Goal: Transaction & Acquisition: Purchase product/service

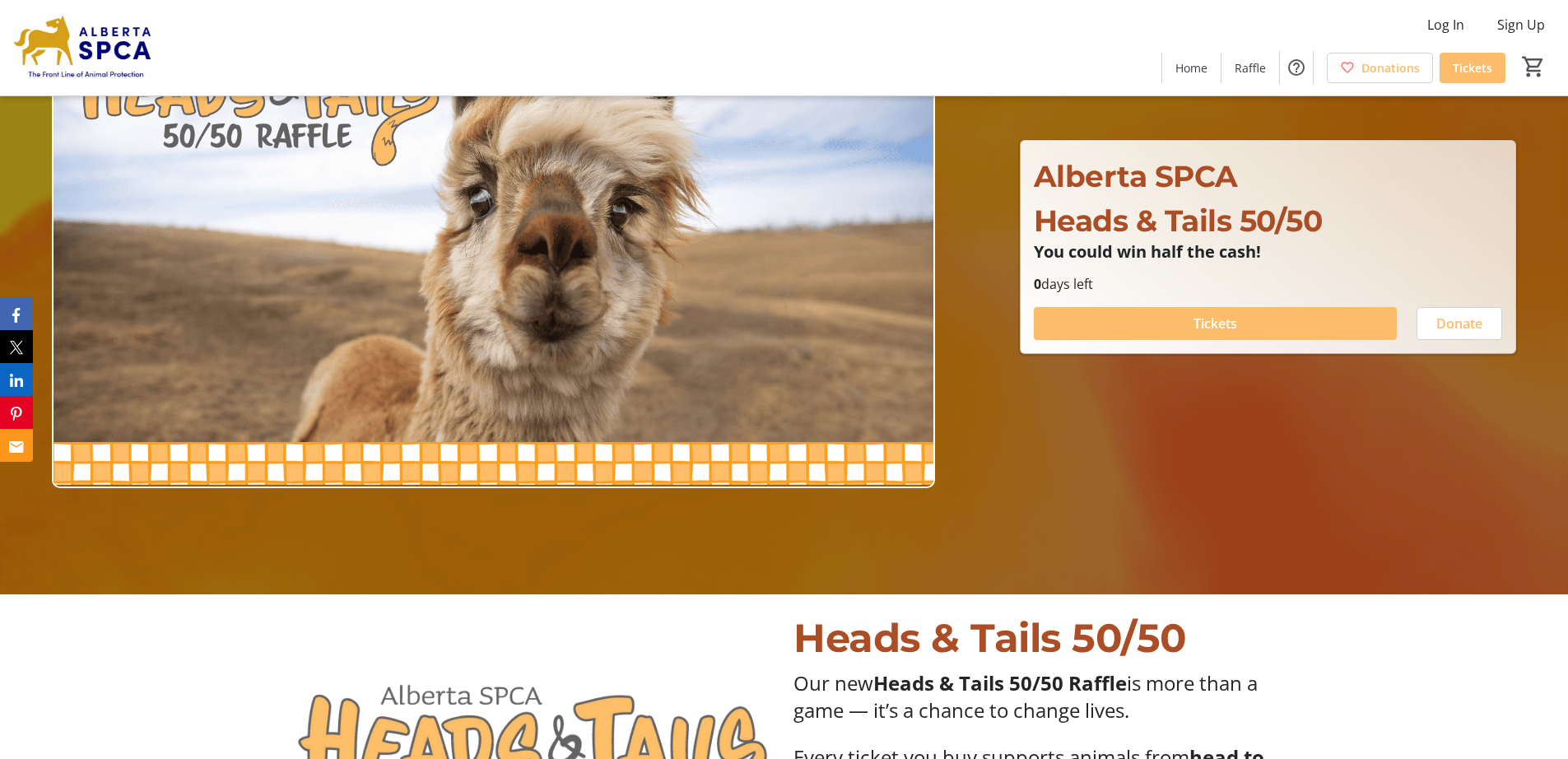
scroll to position [246, 0]
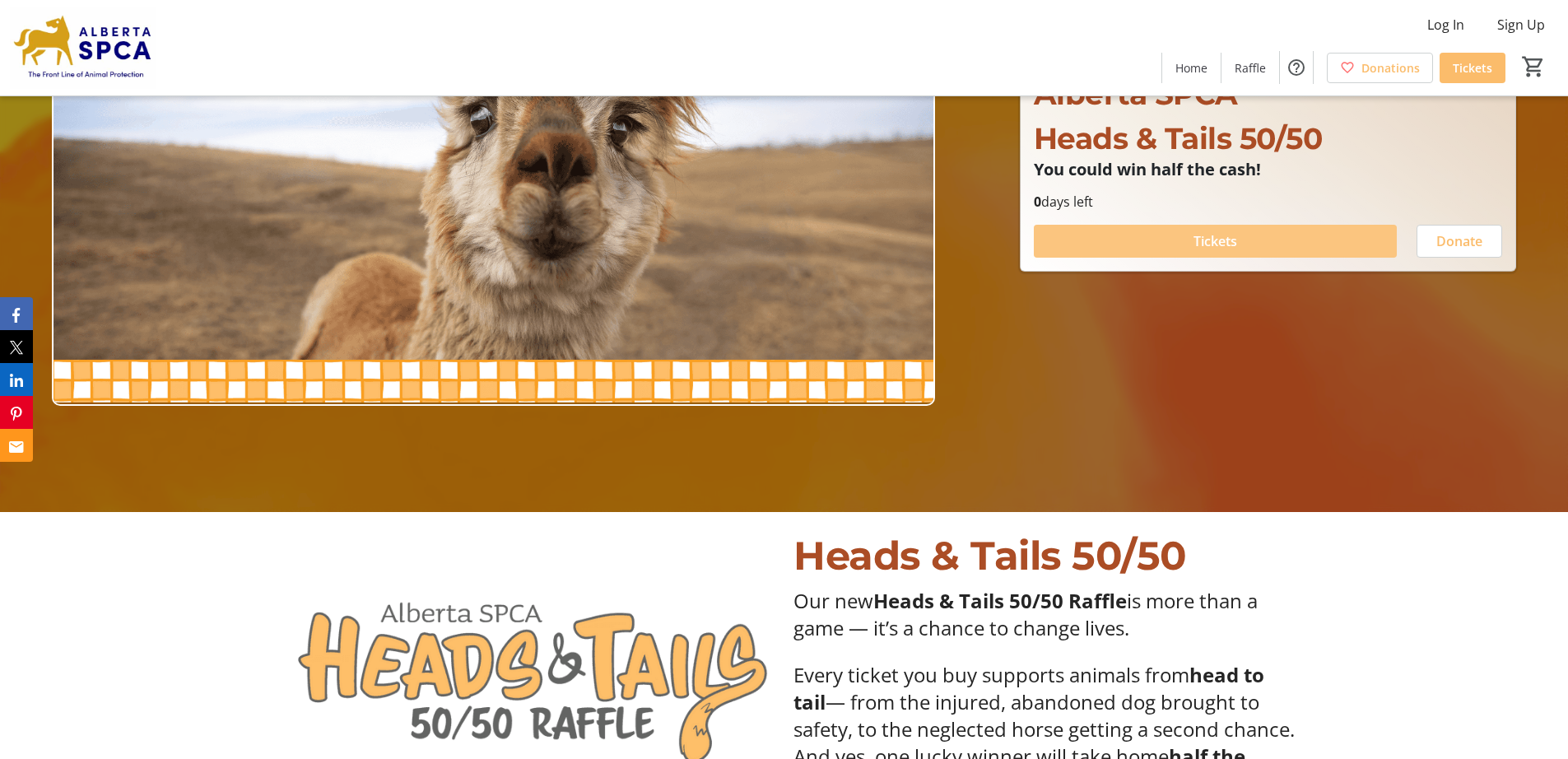
click at [1230, 244] on span "Tickets" at bounding box center [1216, 242] width 43 height 20
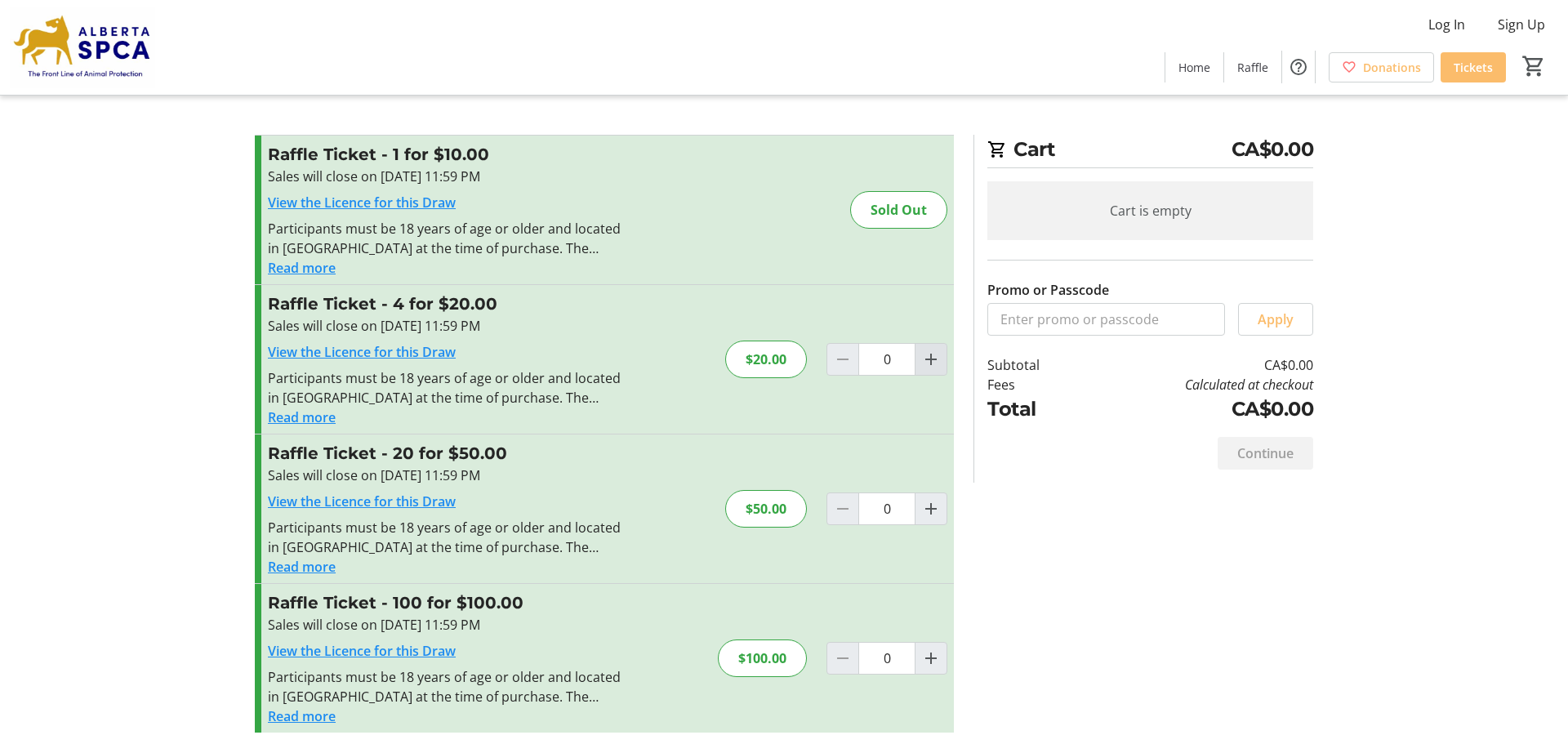
click at [928, 361] on mat-icon "Increment by one" at bounding box center [931, 359] width 19 height 19
type input "1"
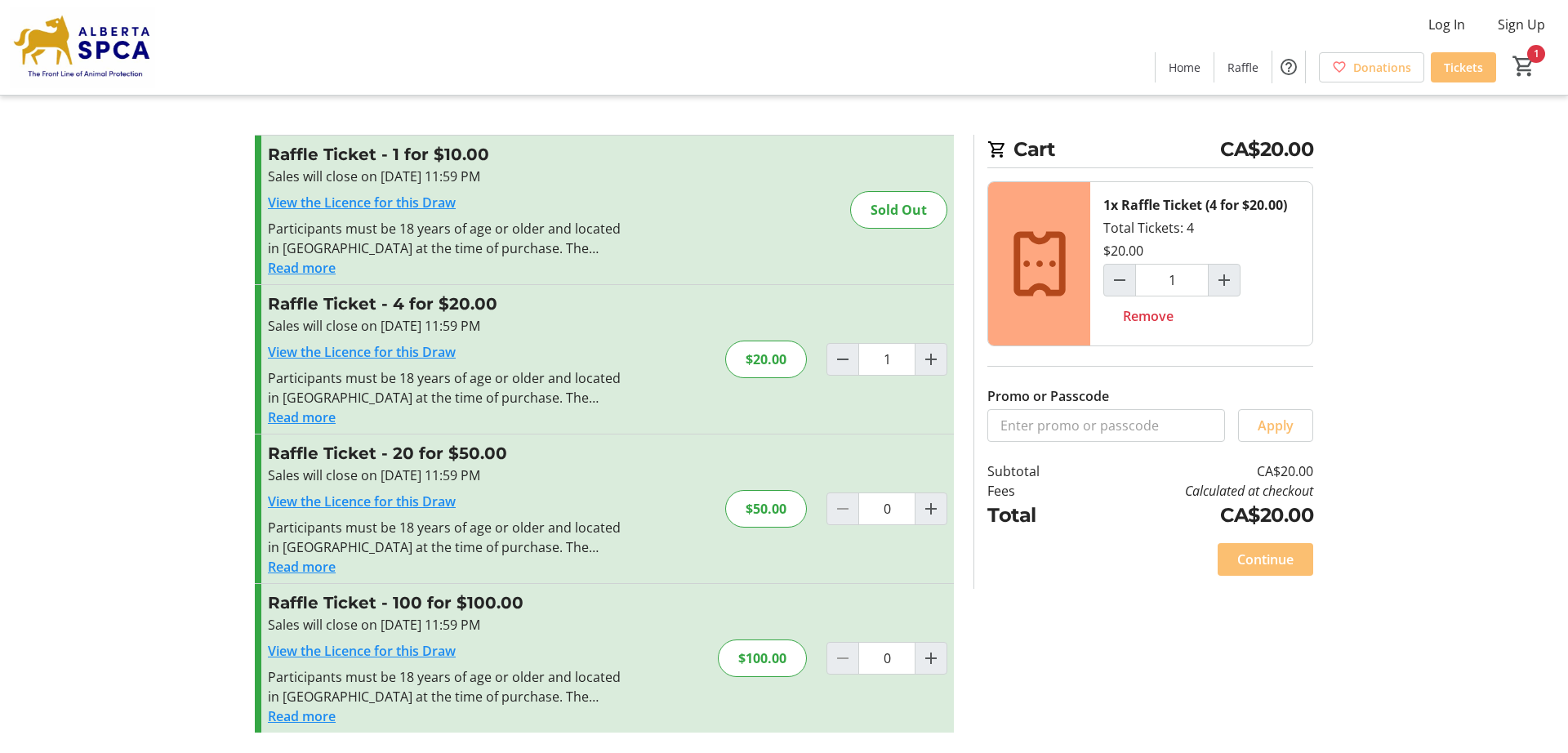
click at [1274, 560] on span "Continue" at bounding box center [1265, 559] width 56 height 19
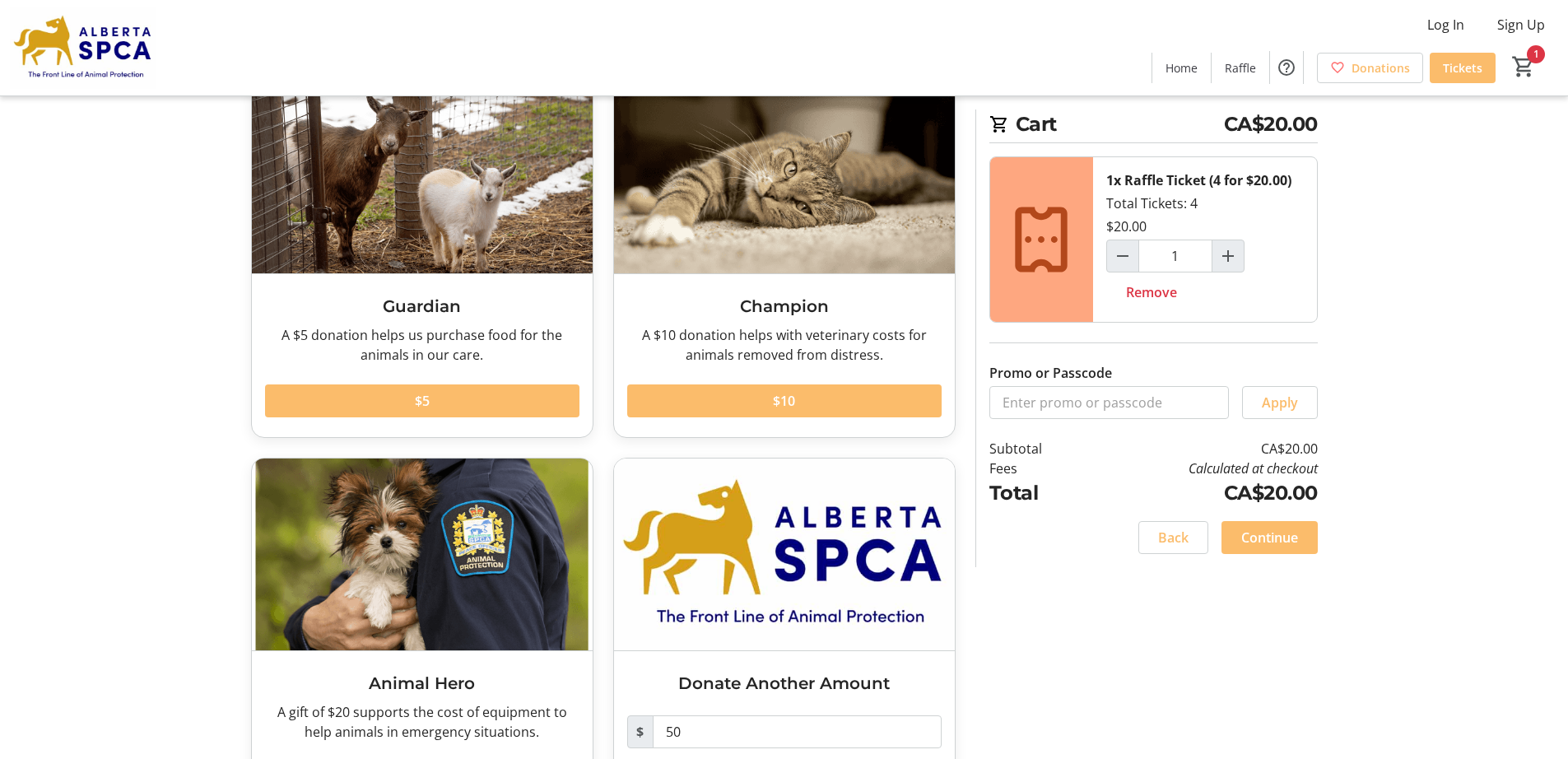
scroll to position [187, 0]
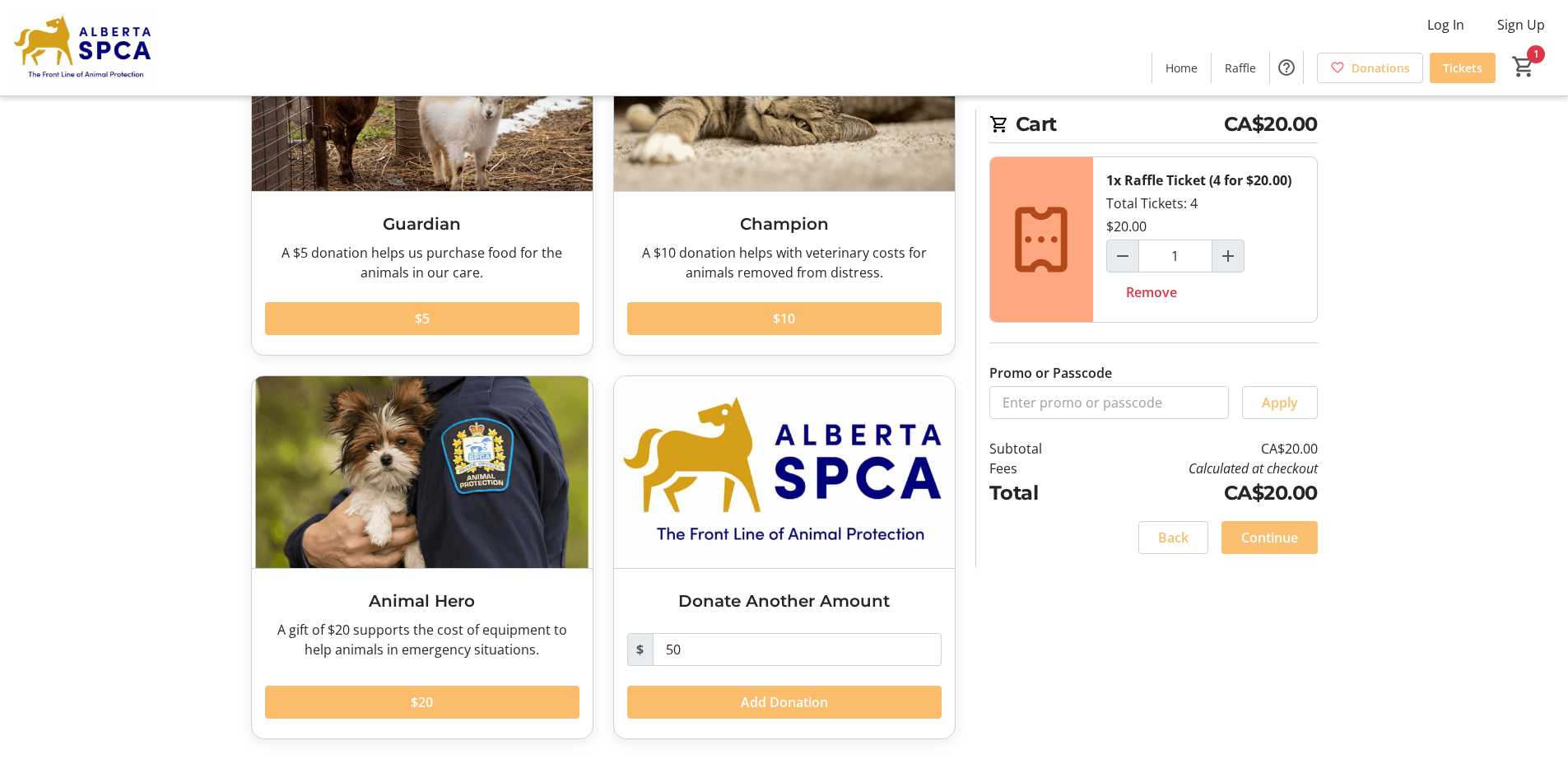
click at [1275, 535] on span "Continue" at bounding box center [1270, 537] width 57 height 20
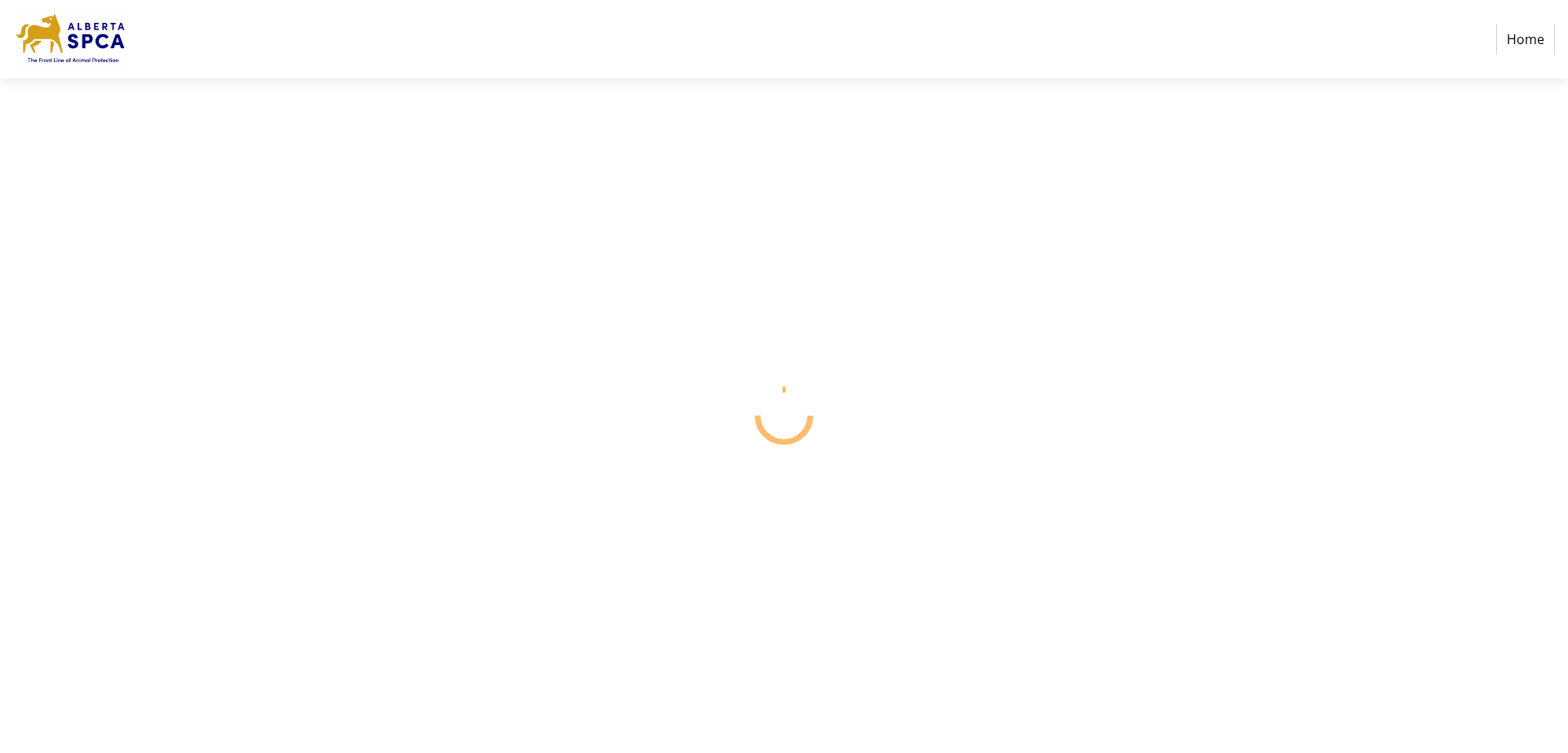
select select "CA"
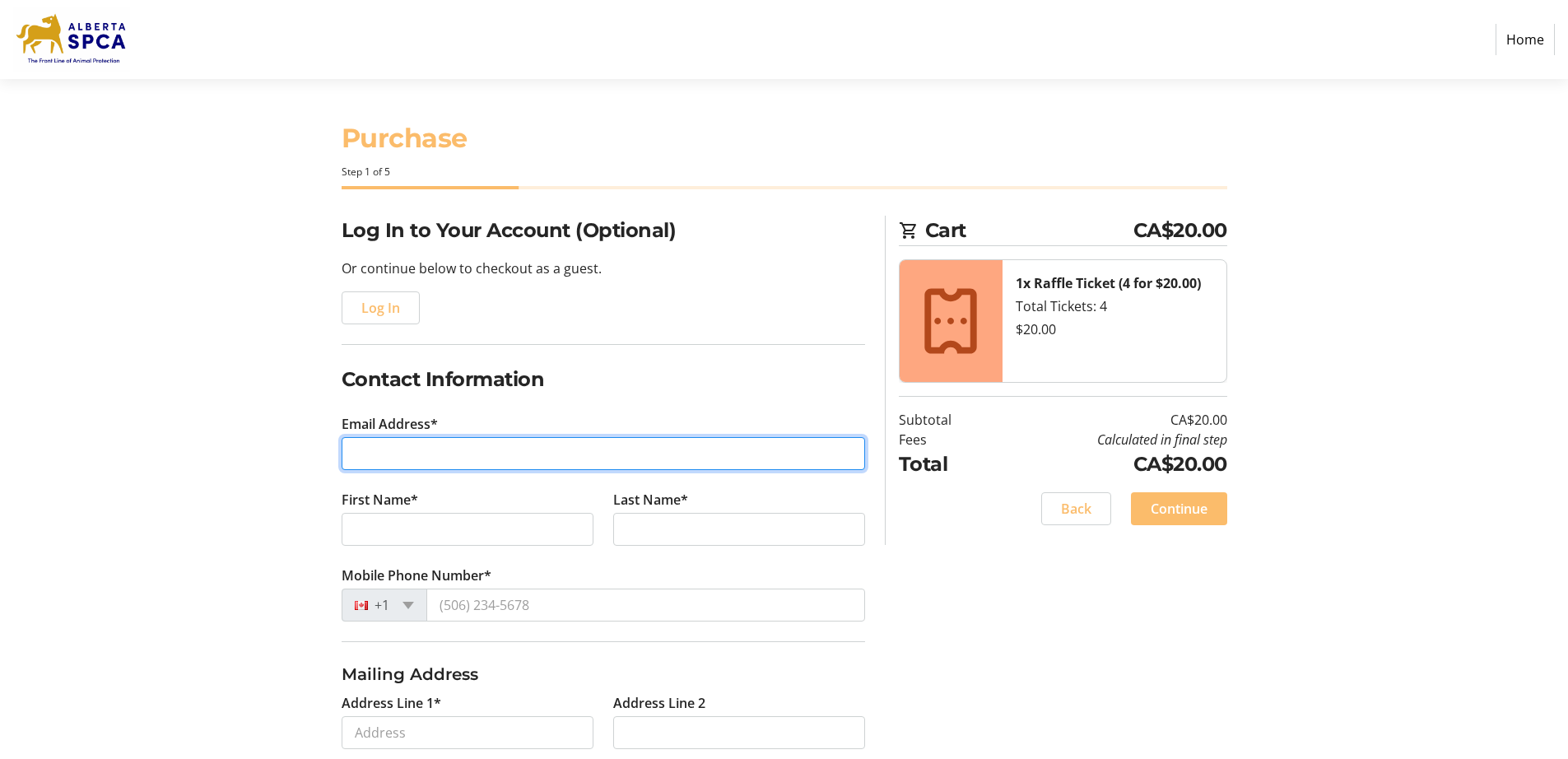
click at [543, 459] on input "Email Address*" at bounding box center [603, 454] width 523 height 33
type input "[EMAIL_ADDRESS][PERSON_NAME][DOMAIN_NAME]"
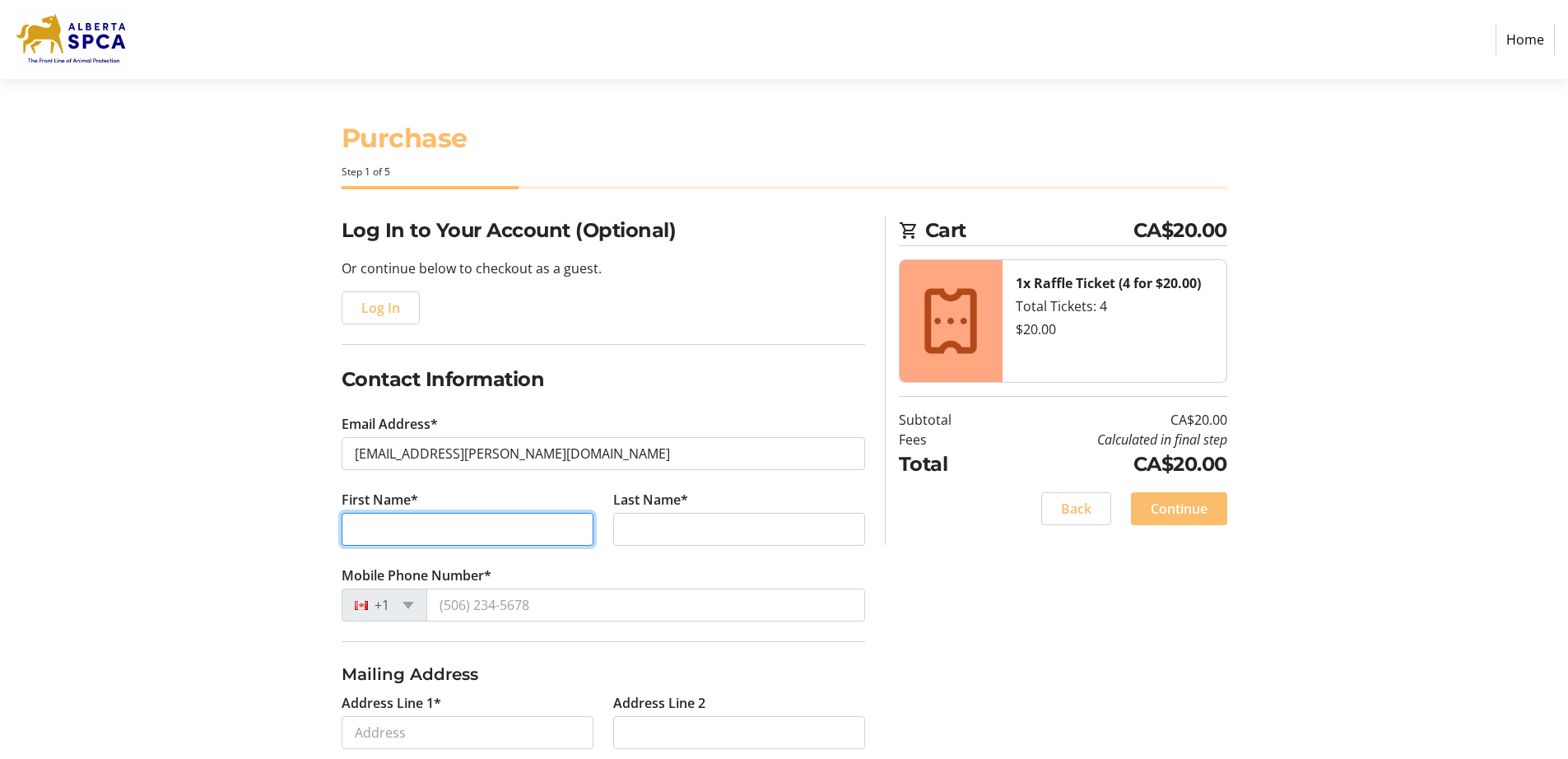
type input "[PERSON_NAME] [PERSON_NAME]"
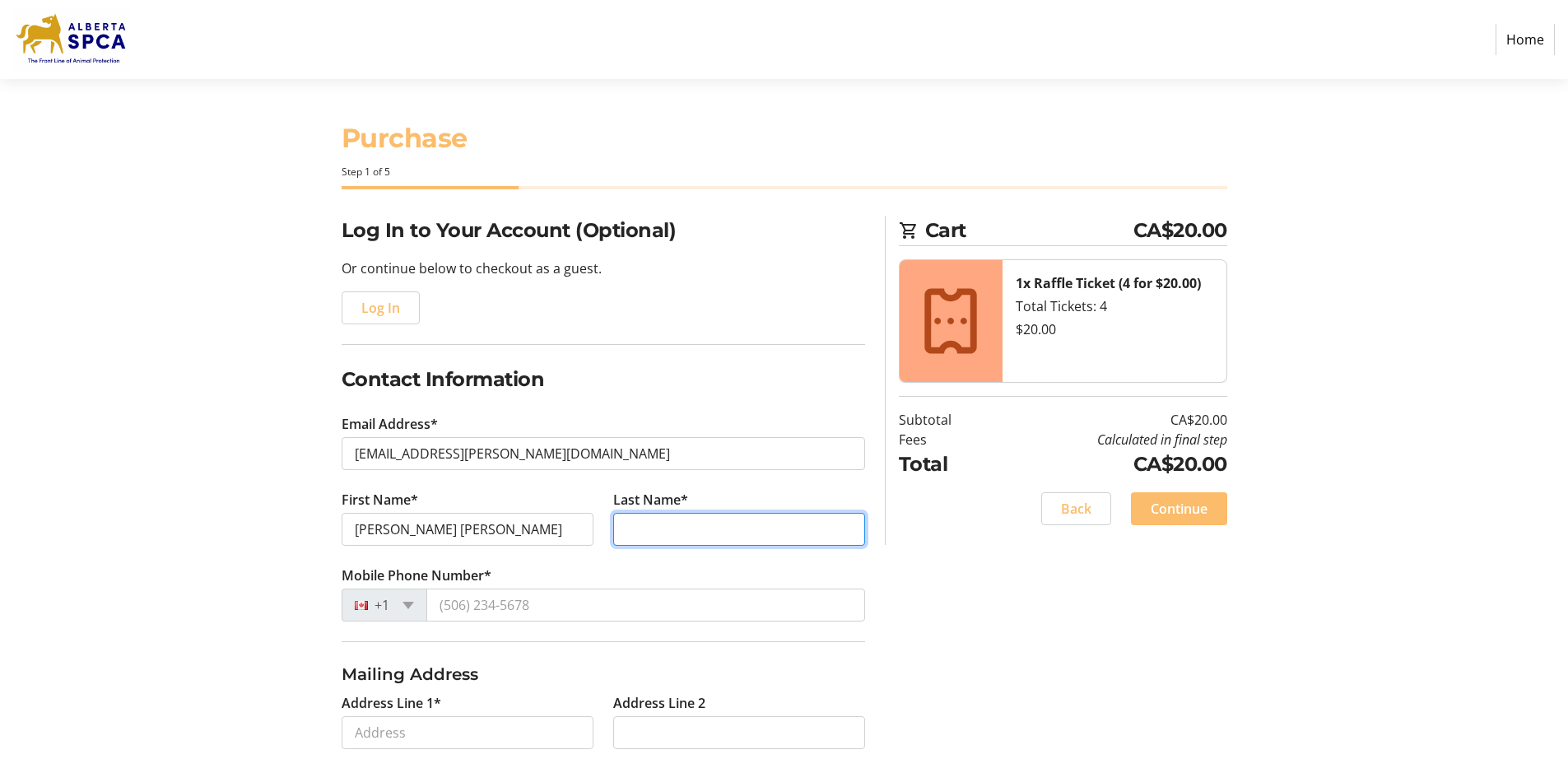
type input "Reutow"
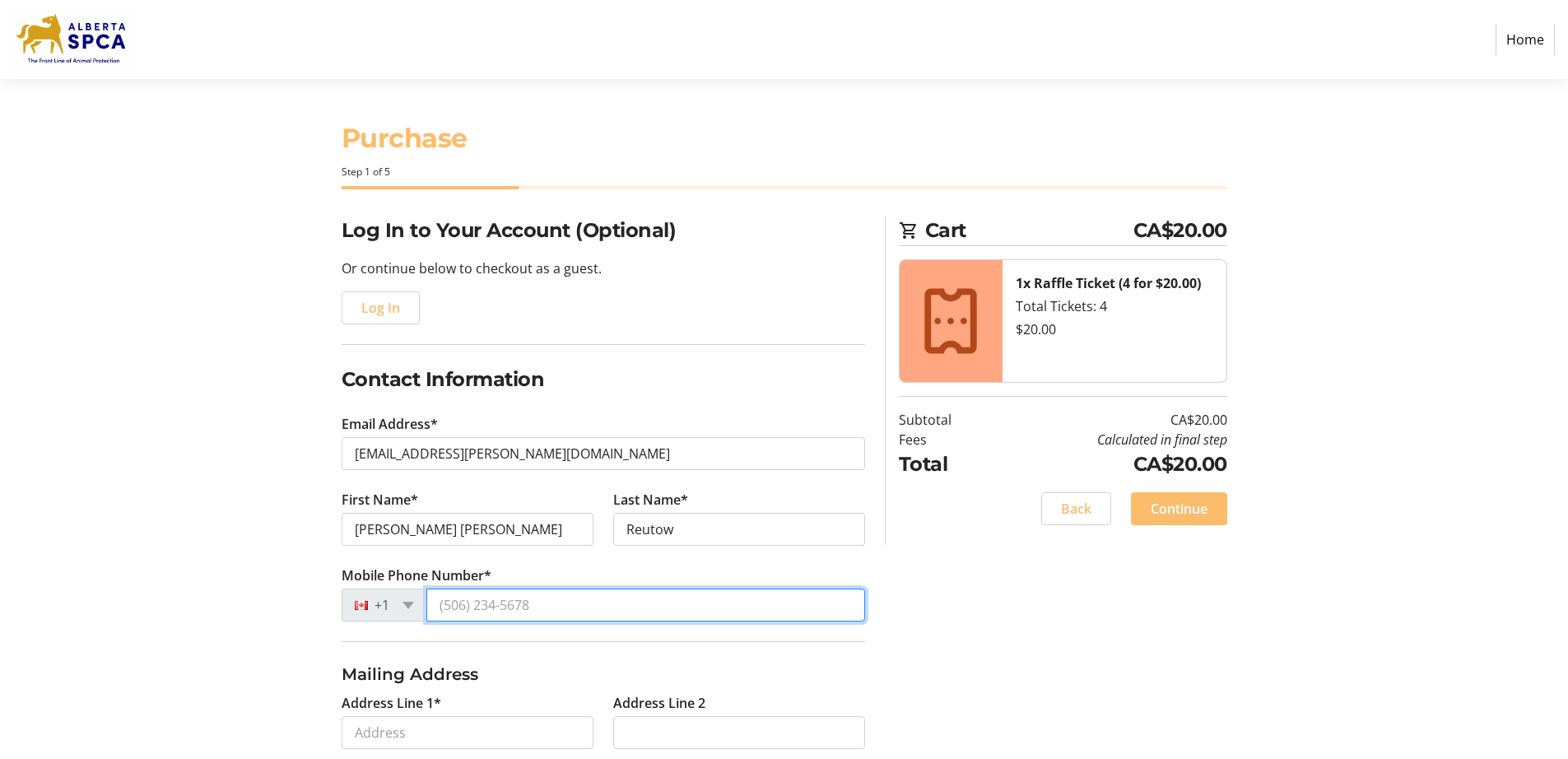
type input "[PHONE_NUMBER]"
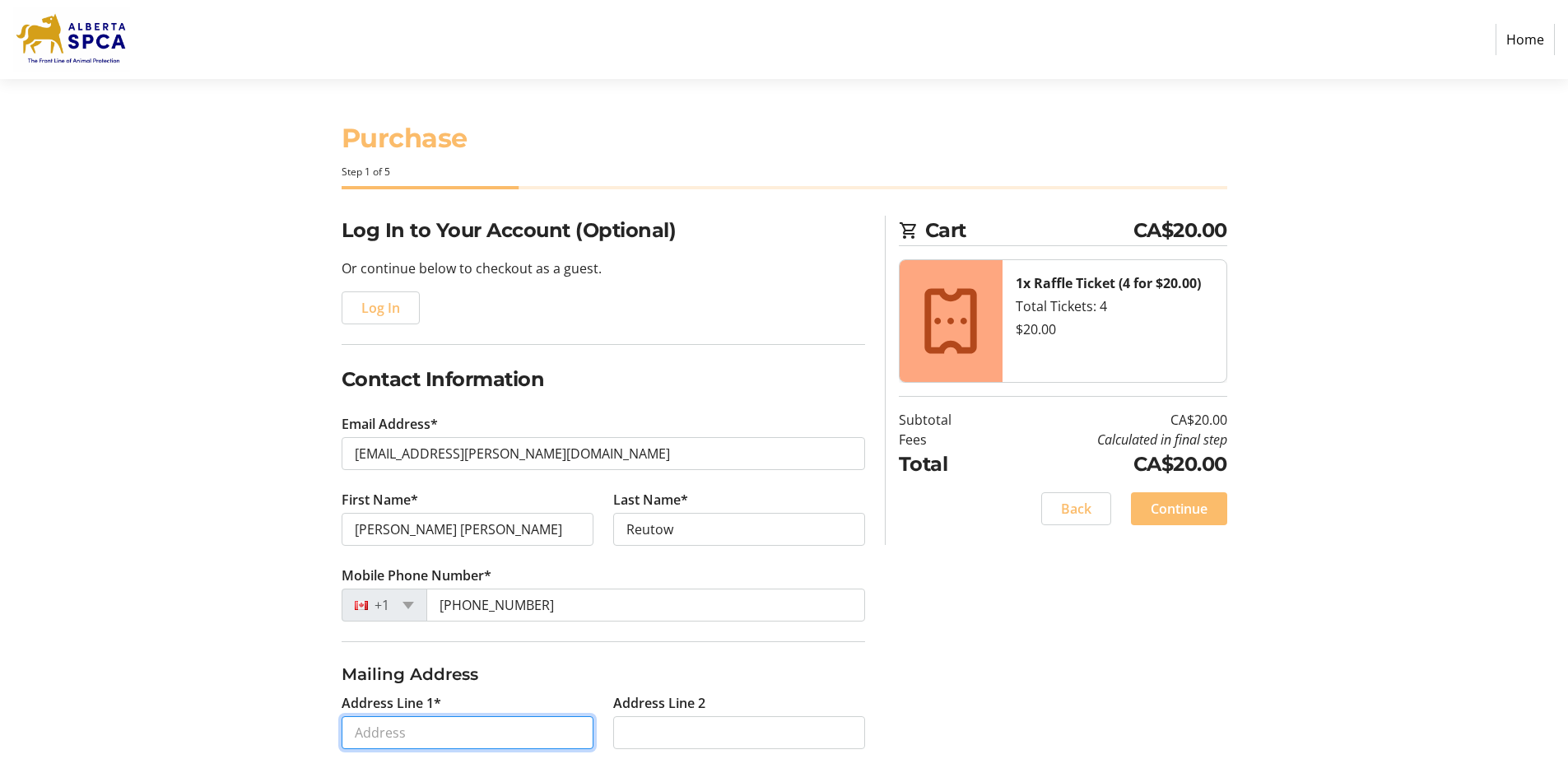
type input "[STREET_ADDRESS]"
type input "[GEOGRAPHIC_DATA]"
select select "AB"
type input "T5X 4Z4"
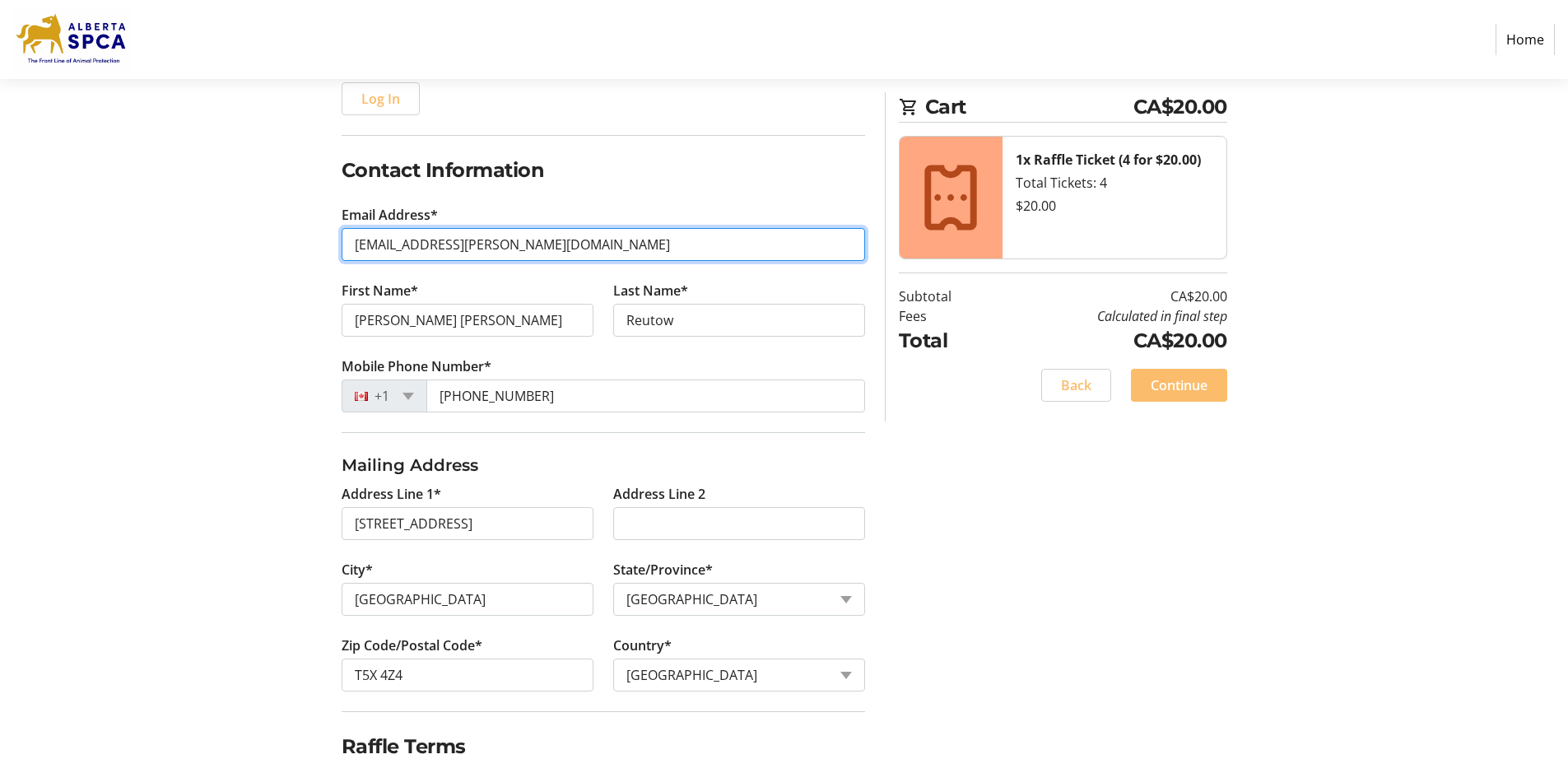
scroll to position [284, 0]
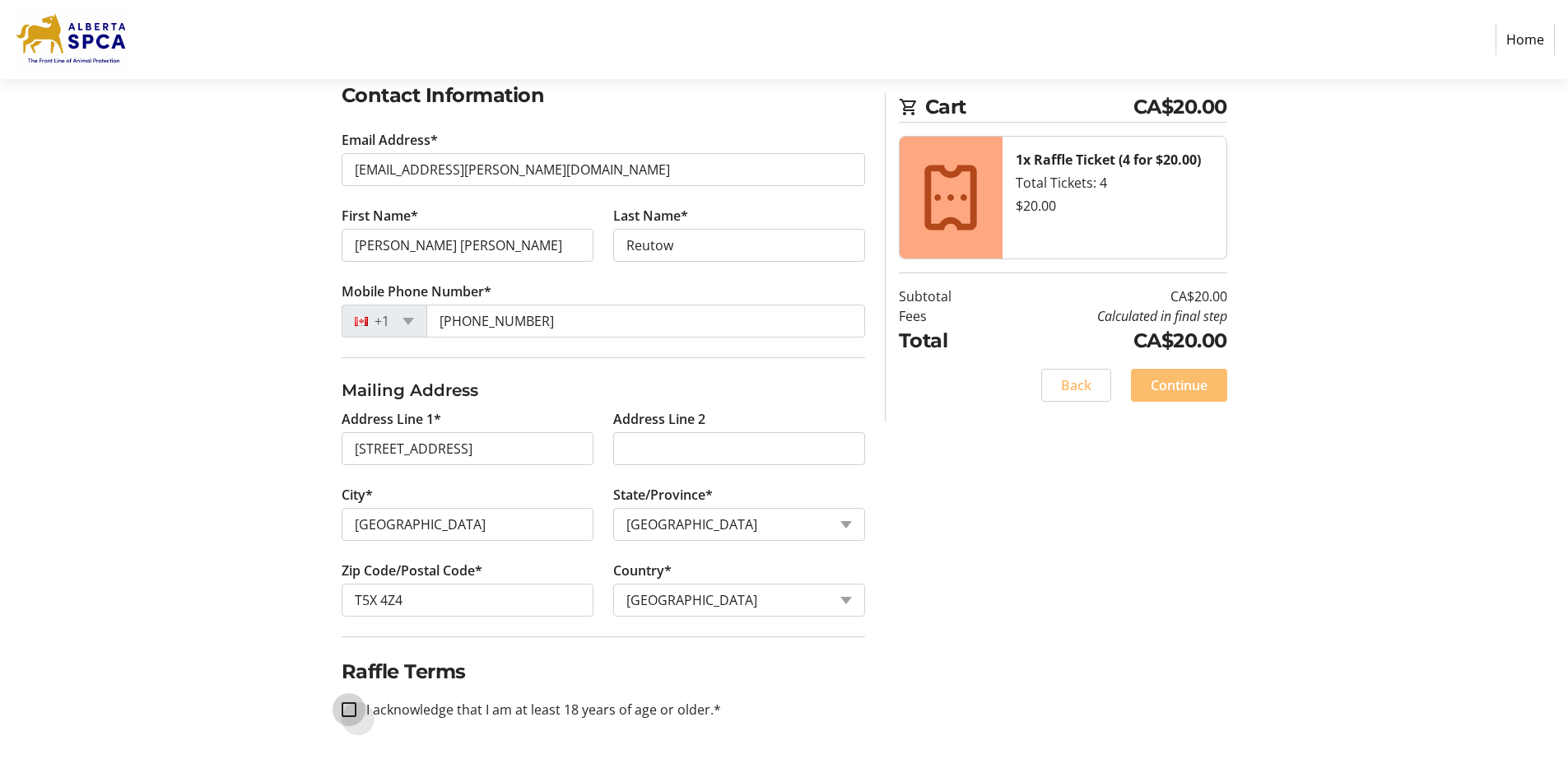
click at [353, 706] on input "I acknowledge that I am at least 18 years of age or older.*" at bounding box center [349, 709] width 15 height 15
checkbox input "true"
click at [1183, 382] on span "Continue" at bounding box center [1179, 385] width 57 height 20
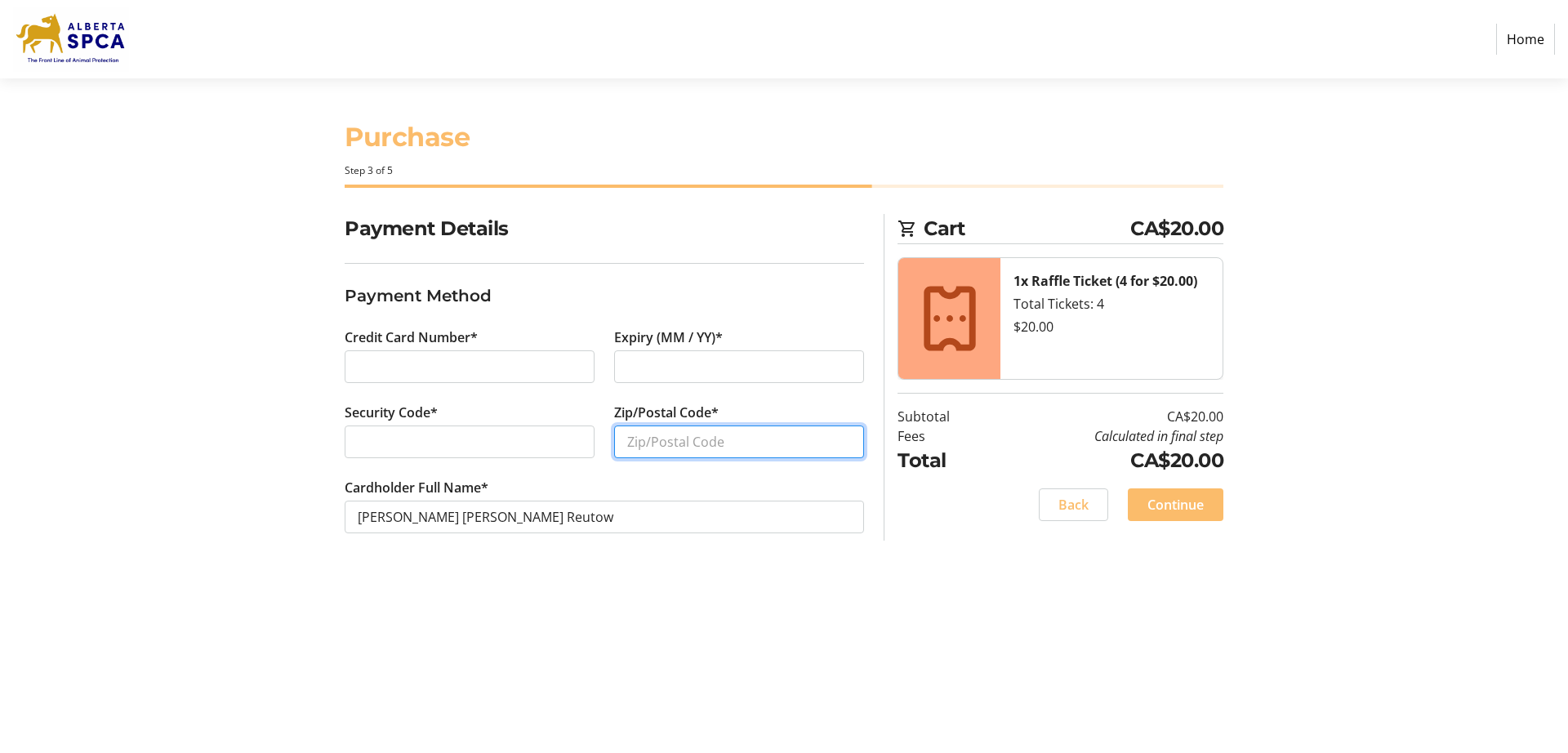
click at [767, 432] on input "Zip/Postal Code*" at bounding box center [738, 442] width 250 height 33
type input "T5X 4Z4"
click at [1172, 505] on span "Continue" at bounding box center [1176, 505] width 56 height 19
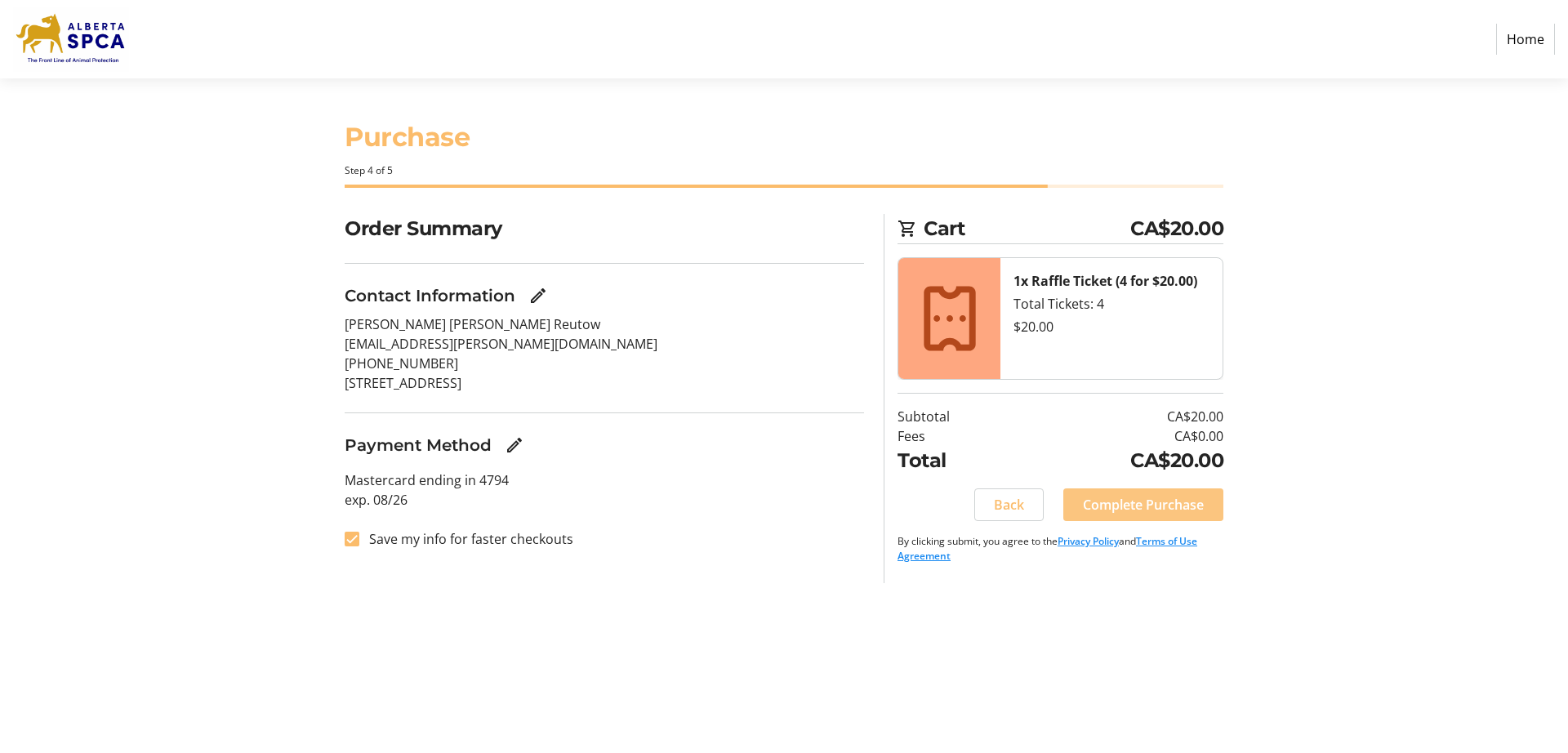
click at [1135, 503] on span "Complete Purchase" at bounding box center [1143, 505] width 121 height 19
